Goal: Information Seeking & Learning: Check status

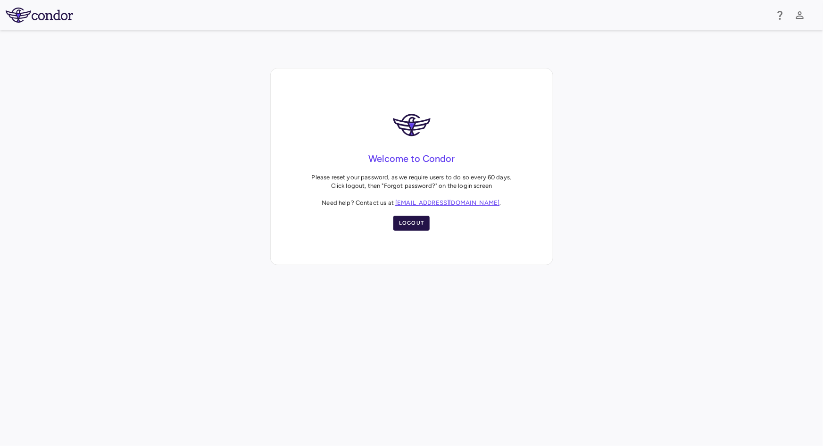
click at [405, 224] on button "Logout" at bounding box center [411, 223] width 37 height 15
click at [414, 221] on button "Logout" at bounding box center [411, 223] width 37 height 15
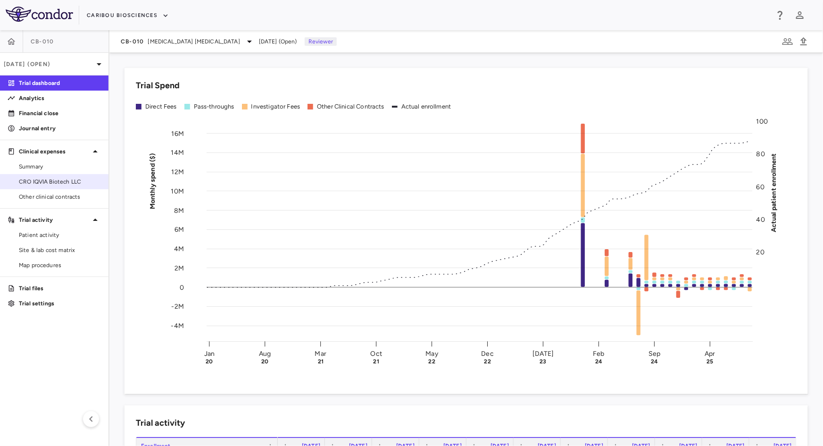
click at [41, 178] on span "CRO IQVIA Biotech LLC" at bounding box center [60, 181] width 82 height 8
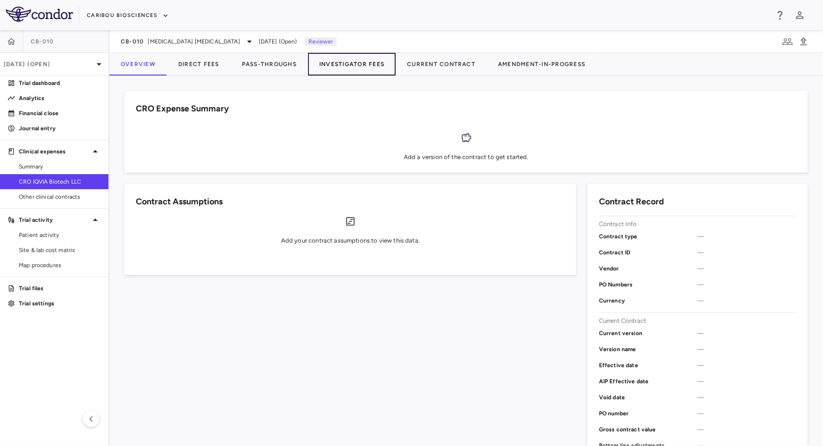
click at [351, 64] on button "Investigator Fees" at bounding box center [352, 64] width 88 height 23
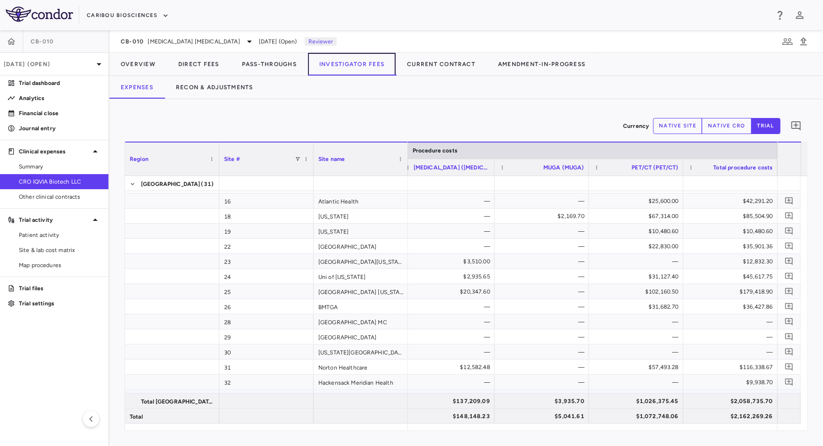
scroll to position [214, 0]
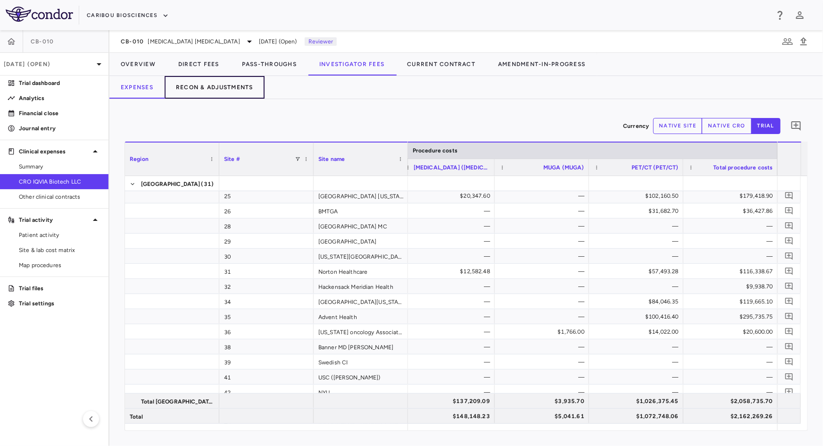
click at [189, 92] on button "Recon & Adjustments" at bounding box center [215, 87] width 100 height 23
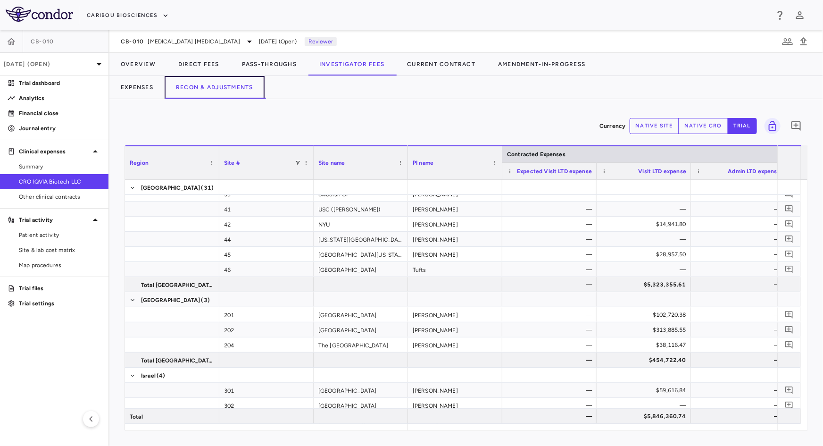
scroll to position [458, 0]
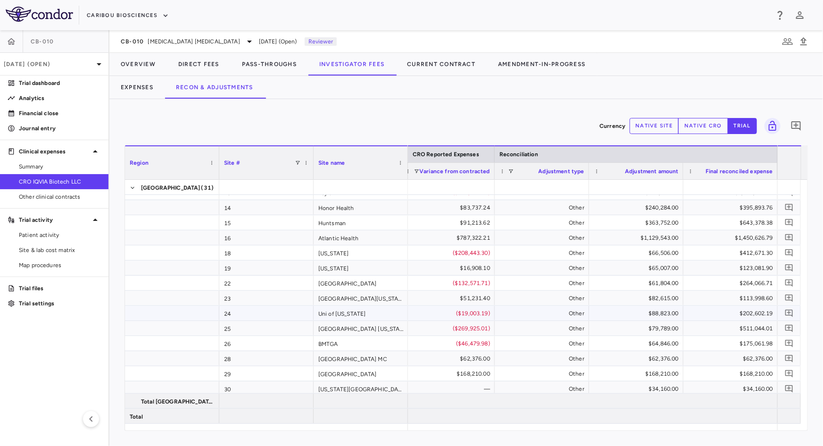
click at [279, 311] on div "24" at bounding box center [266, 313] width 94 height 15
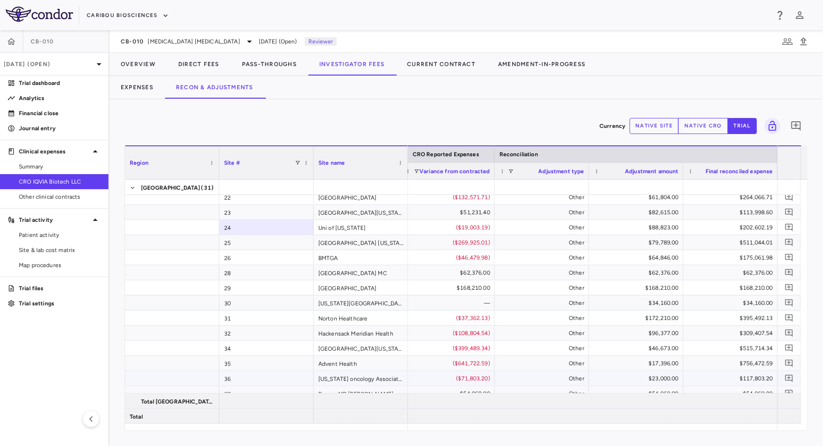
click at [273, 372] on div "36" at bounding box center [266, 378] width 94 height 15
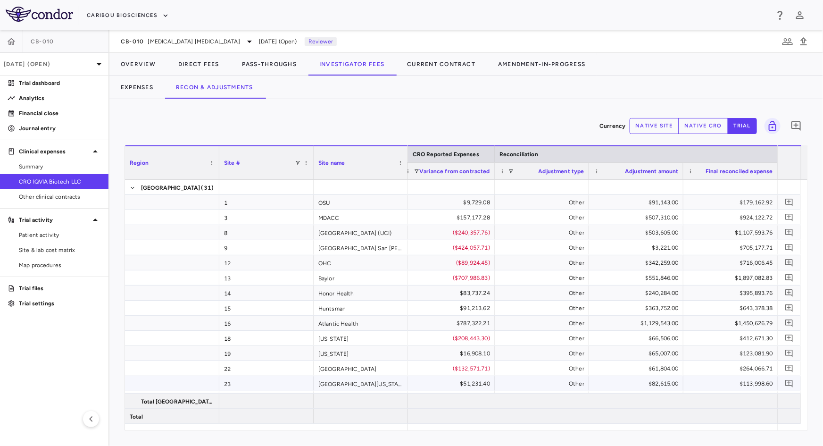
click at [667, 377] on div "$82,615.00" at bounding box center [638, 383] width 81 height 15
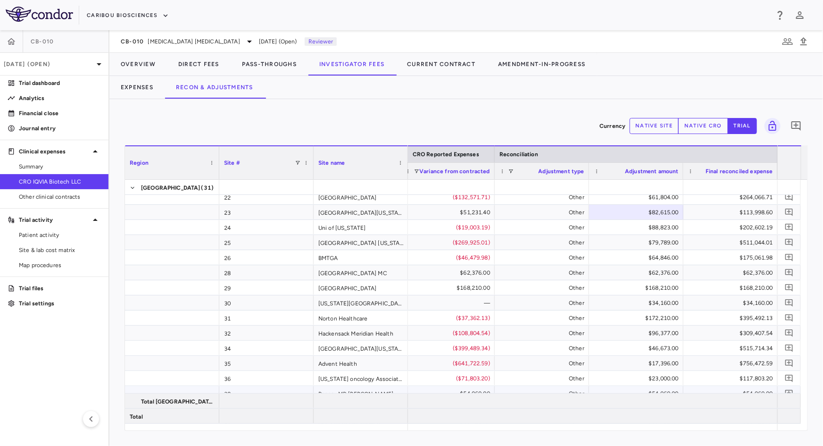
click at [643, 392] on div "$54,060.00" at bounding box center [638, 393] width 81 height 15
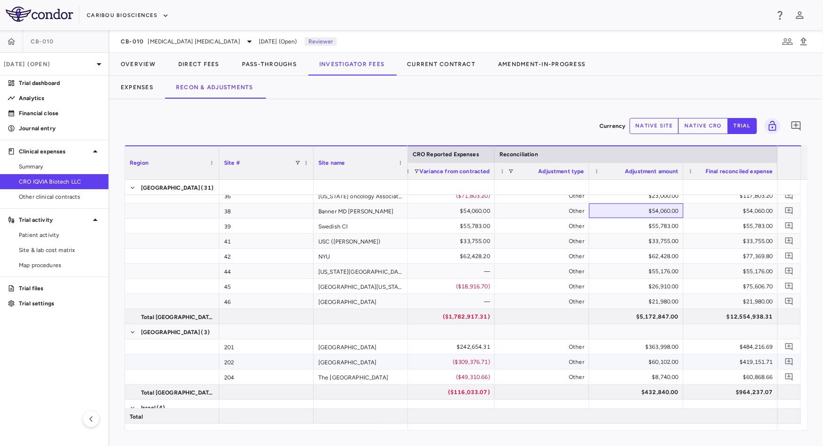
scroll to position [343, 0]
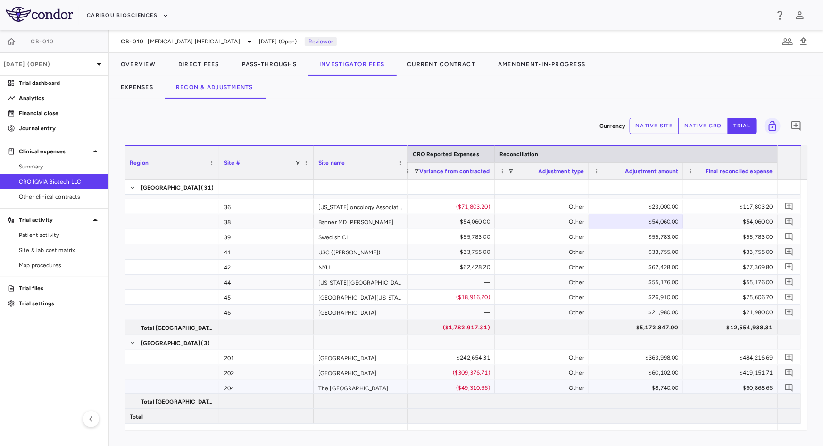
click at [672, 385] on div "$8,740.00" at bounding box center [638, 387] width 81 height 15
